Goal: Find specific page/section: Find specific page/section

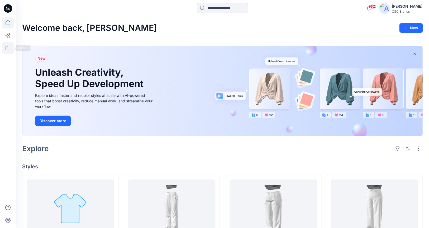
click at [11, 49] on icon at bounding box center [8, 48] width 12 height 12
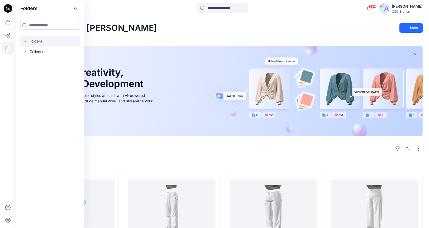
click at [44, 40] on div at bounding box center [50, 41] width 60 height 11
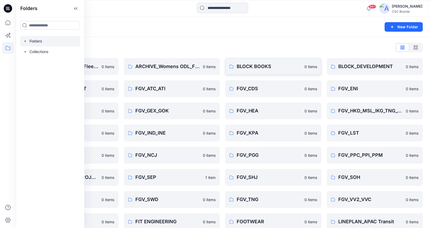
click at [264, 66] on p "BLOCK BOOKS" at bounding box center [268, 66] width 65 height 7
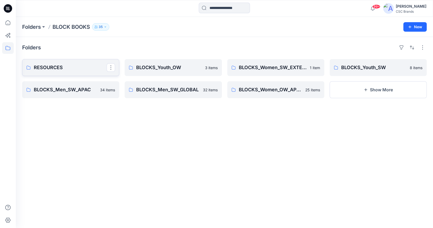
click at [51, 68] on p "RESOURCES" at bounding box center [70, 67] width 73 height 7
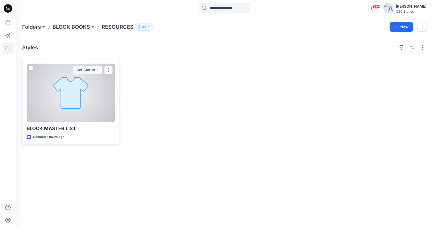
click at [82, 85] on div at bounding box center [71, 93] width 88 height 58
